Goal: Register for event/course

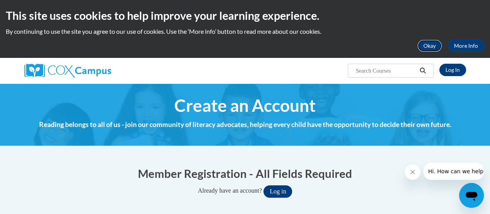
click at [423, 46] on button "Okay" at bounding box center [430, 46] width 25 height 12
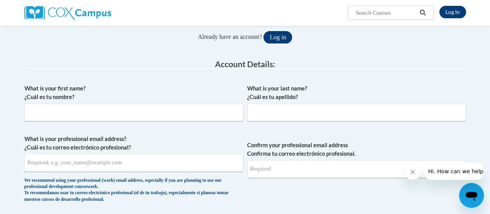
scroll to position [96, 0]
click at [122, 110] on input "What is your first name? ¿Cuál es tu nombre?" at bounding box center [133, 112] width 219 height 18
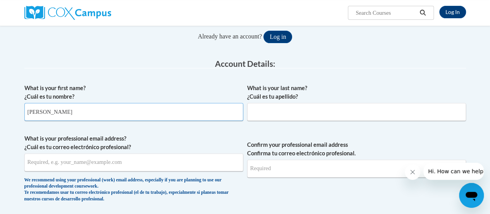
type input "[PERSON_NAME]"
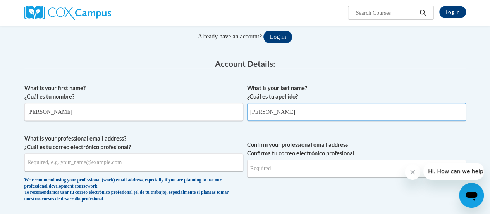
type input "Dopson"
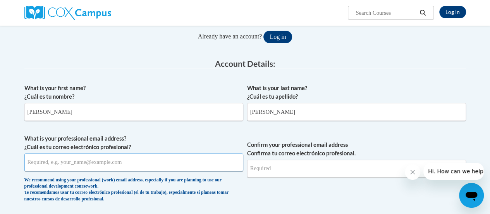
click at [57, 162] on input "What is your professional email address? ¿Cuál es tu correo electrónico profesi…" at bounding box center [133, 162] width 219 height 18
type input "[PERSON_NAME][EMAIL_ADDRESS][DOMAIN_NAME]"
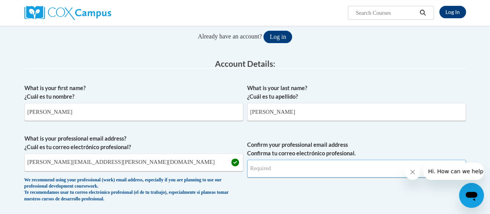
click at [267, 175] on input "Confirm your professional email address Confirma tu correo electrónico profesio…" at bounding box center [356, 168] width 219 height 18
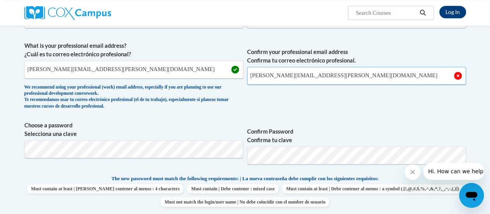
scroll to position [189, 0]
type input "Kristin.Dopson@rusd.org"
click at [333, 121] on span "Confirm Password Confirma tu clave" at bounding box center [356, 145] width 219 height 49
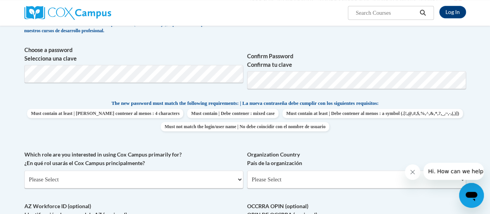
scroll to position [297, 0]
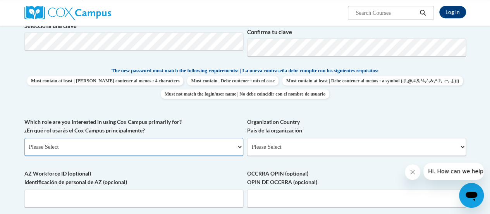
click at [238, 145] on select "Please Select College/University | Colegio/Universidad Community/Nonprofit Part…" at bounding box center [133, 147] width 219 height 18
select select "fbf2d438-af2f-41f8-98f1-81c410e29de3"
click at [24, 138] on select "Please Select College/University | Colegio/Universidad Community/Nonprofit Part…" at bounding box center [133, 147] width 219 height 18
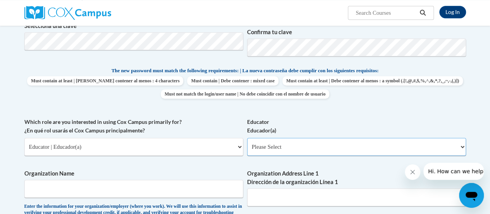
click at [268, 141] on select "Please Select Early Learning/Daycare Teacher/Family Home Care Provider | Maestr…" at bounding box center [356, 147] width 219 height 18
select select "8e40623d-54d0-45cd-9f92-5df65cd3f8cf"
click at [247, 138] on select "Please Select Early Learning/Daycare Teacher/Family Home Care Provider | Maestr…" at bounding box center [356, 147] width 219 height 18
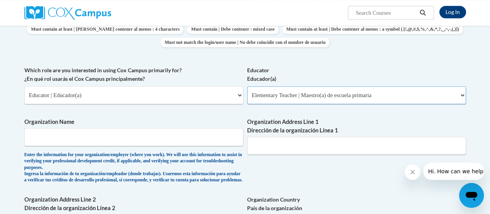
scroll to position [352, 0]
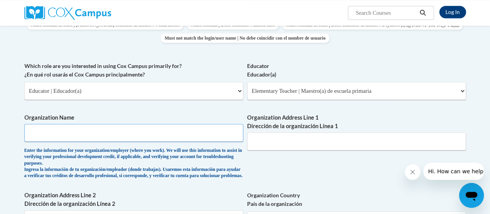
click at [64, 136] on input "Organization Name" at bounding box center [133, 133] width 219 height 18
type input "RUSD"
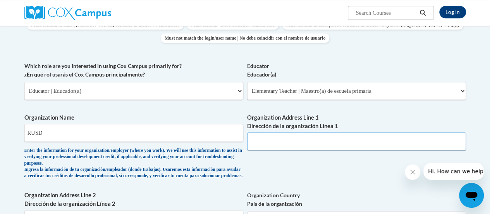
click at [268, 139] on input "Organization Address Line 1 Dirección de la organización Línea 1" at bounding box center [356, 141] width 219 height 18
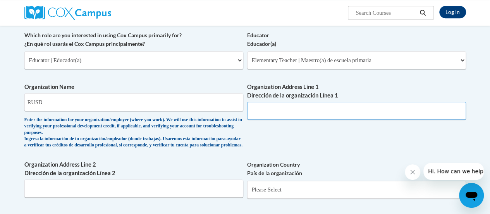
scroll to position [383, 0]
click at [258, 110] on input "Organization Address Line 1 Dirección de la organización Línea 1" at bounding box center [356, 110] width 219 height 18
type input "2"
type input "3109 Mount Pleasant Street"
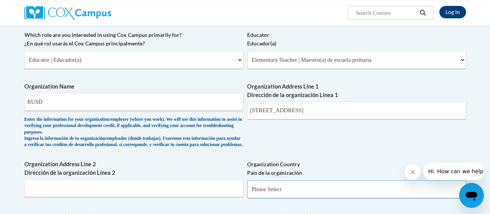
click at [267, 191] on select "Please Select United States | Estados Unidos Outside of the United States | Fue…" at bounding box center [356, 189] width 219 height 18
select select "ad49bcad-a171-4b2e-b99c-48b446064914"
click at [247, 186] on select "Please Select United States | Estados Unidos Outside of the United States | Fue…" at bounding box center [356, 189] width 219 height 18
select select
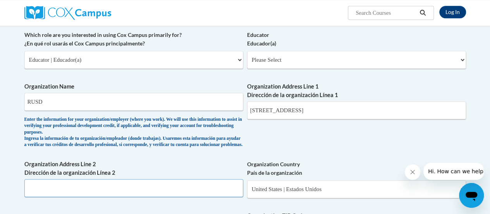
click at [105, 195] on input "Organization Address Line 2 Dirección de la organización Línea 2" at bounding box center [133, 188] width 219 height 18
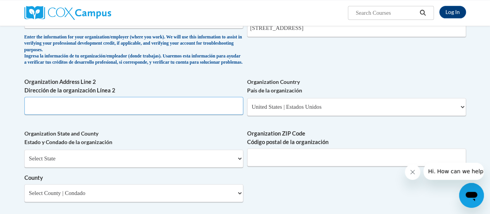
scroll to position [466, 0]
click at [97, 166] on select "Select State Alabama Alaska Arizona Arkansas California Colorado Connecticut De…" at bounding box center [133, 158] width 219 height 18
select select "Wisconsin"
click at [24, 155] on select "Select State Alabama Alaska Arizona Arkansas California Colorado Connecticut De…" at bounding box center [133, 158] width 219 height 18
click at [276, 166] on input "Organization ZIP Code Código postal de la organización" at bounding box center [356, 157] width 219 height 18
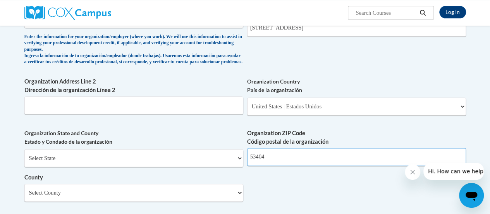
type input "53404"
click at [105, 113] on input "Organization Address Line 2 Dirección de la organización Línea 2" at bounding box center [133, 105] width 219 height 18
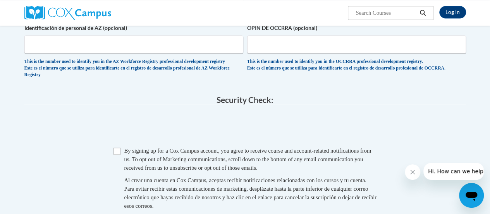
scroll to position [666, 0]
type input "Racine"
click at [117, 154] on input "Checkbox" at bounding box center [117, 150] width 7 height 7
checkbox input "true"
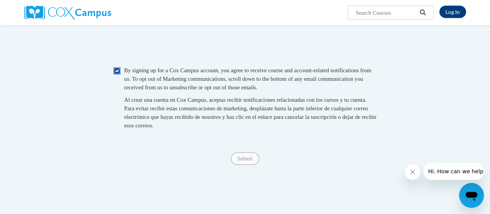
scroll to position [747, 0]
click at [249, 160] on span "Submit" at bounding box center [245, 157] width 28 height 6
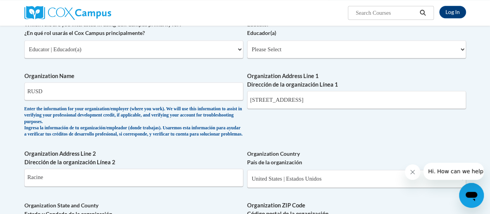
scroll to position [304, 0]
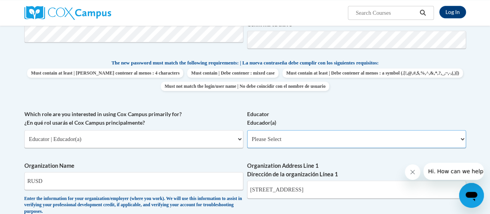
click at [319, 138] on select "Please Select Early Learning/Daycare Teacher/Family Home Care Provider | Maestr…" at bounding box center [356, 139] width 219 height 18
select select "8e40623d-54d0-45cd-9f92-5df65cd3f8cf"
click at [247, 130] on select "Please Select Early Learning/Daycare Teacher/Family Home Care Provider | Maestr…" at bounding box center [356, 139] width 219 height 18
select select "null"
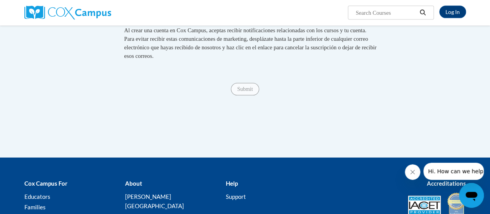
scroll to position [819, 0]
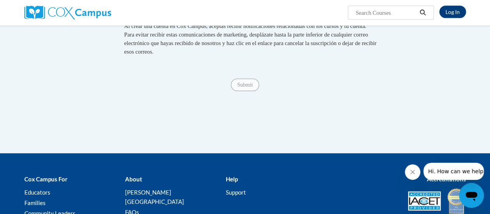
click at [242, 88] on span "Submit" at bounding box center [245, 84] width 28 height 6
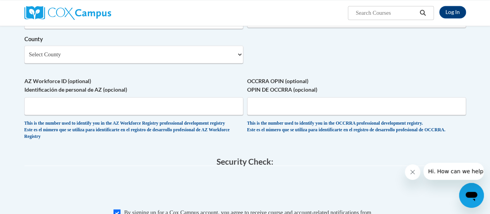
scroll to position [603, 0]
click at [241, 61] on select "Select County Adams Ashland Barron Bayfield Brown Buffalo Burnett Calumet Chipp…" at bounding box center [133, 55] width 219 height 18
select select "Racine"
click at [24, 52] on select "Select County Adams Ashland Barron Bayfield Brown Buffalo Burnett Calumet Chipp…" at bounding box center [133, 55] width 219 height 18
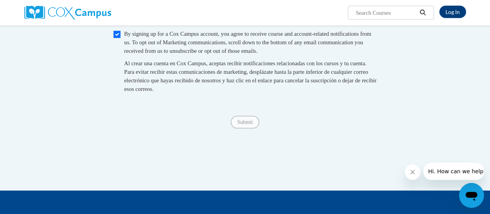
scroll to position [782, 0]
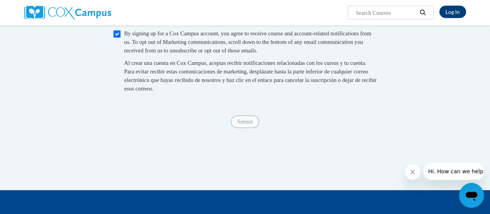
click at [242, 124] on span "Submit" at bounding box center [245, 121] width 28 height 6
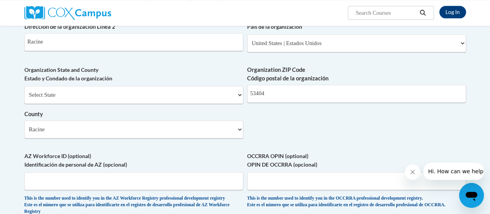
scroll to position [529, 0]
click at [243, 98] on select "Select State Alabama Alaska Arizona Arkansas California Colorado Connecticut De…" at bounding box center [133, 95] width 219 height 18
select select "Wisconsin"
click at [24, 92] on select "Select State Alabama Alaska Arizona Arkansas California Colorado Connecticut De…" at bounding box center [133, 95] width 219 height 18
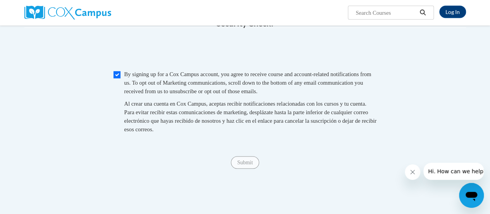
scroll to position [742, 0]
click at [245, 165] on span "Submit" at bounding box center [245, 162] width 28 height 6
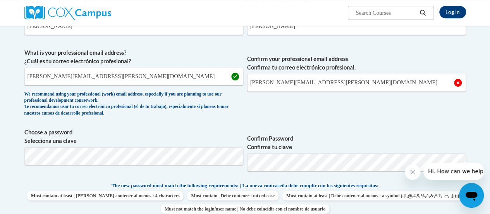
scroll to position [180, 0]
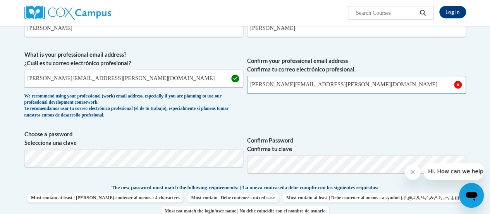
click at [340, 78] on input "Kristin.Dopson@rusd.org" at bounding box center [356, 85] width 219 height 18
click at [270, 85] on input "Kristin.Dopson@rusd.org" at bounding box center [356, 85] width 219 height 18
type input "Kristin.dopson@rusd.org"
click at [292, 107] on span "Confirm your professional email address Confirma tu correo electrónico profesio…" at bounding box center [356, 86] width 219 height 72
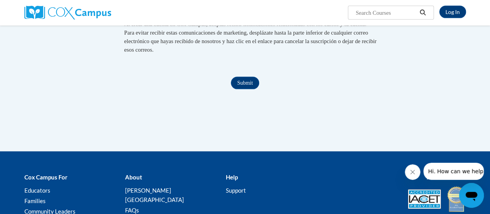
scroll to position [820, 0]
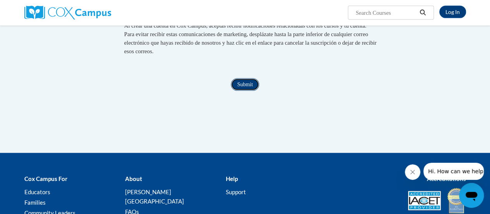
click at [242, 91] on input "Submit" at bounding box center [245, 84] width 28 height 12
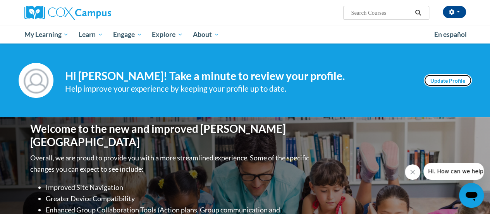
click at [434, 78] on link "Update Profile" at bounding box center [448, 80] width 48 height 12
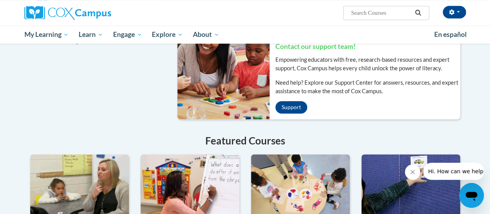
scroll to position [542, 0]
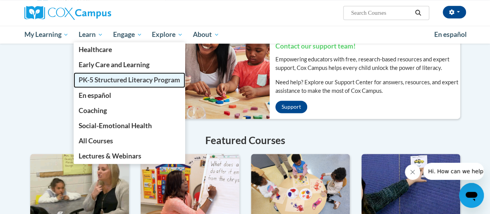
click at [106, 79] on span "PK-5 Structured Literacy Program" at bounding box center [130, 80] width 102 height 8
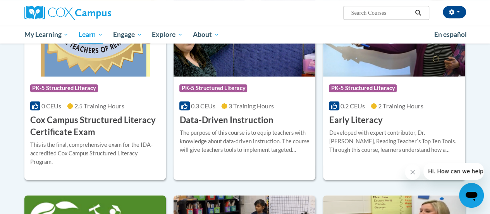
scroll to position [301, 0]
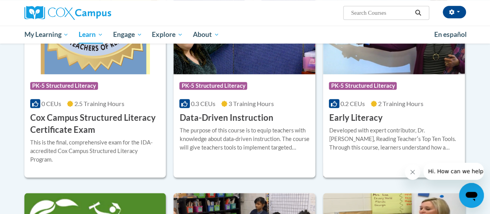
click at [342, 119] on h3 "Early Literacy" at bounding box center [356, 118] width 54 height 12
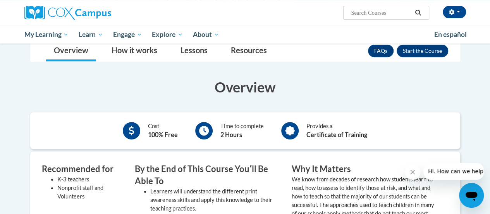
scroll to position [135, 0]
click at [342, 119] on div "Provides a Certificate of Training" at bounding box center [325, 129] width 98 height 21
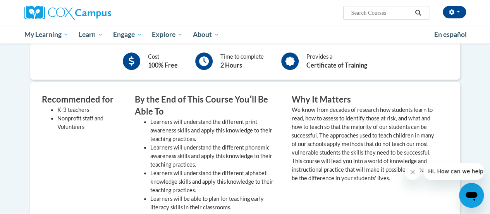
scroll to position [0, 0]
